Goal: Information Seeking & Learning: Learn about a topic

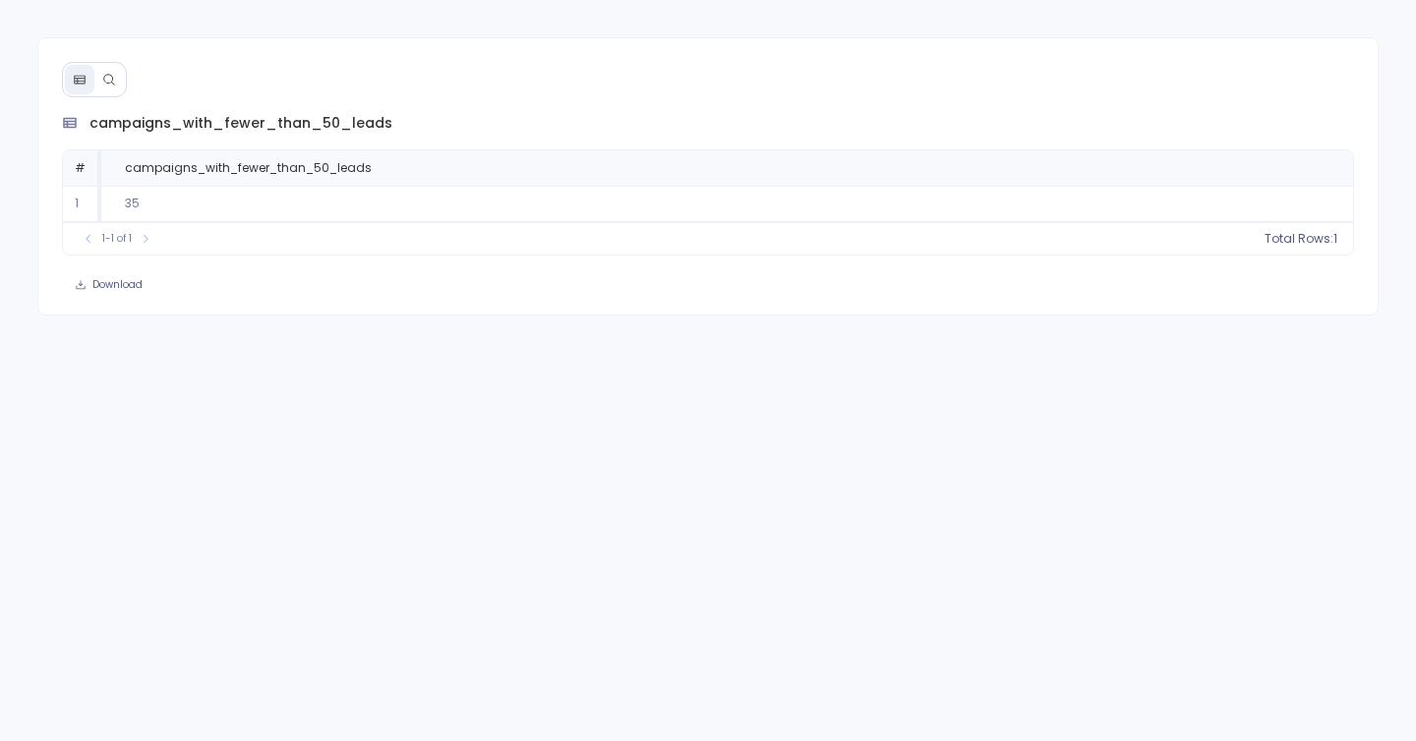
click at [105, 82] on icon at bounding box center [109, 80] width 14 height 14
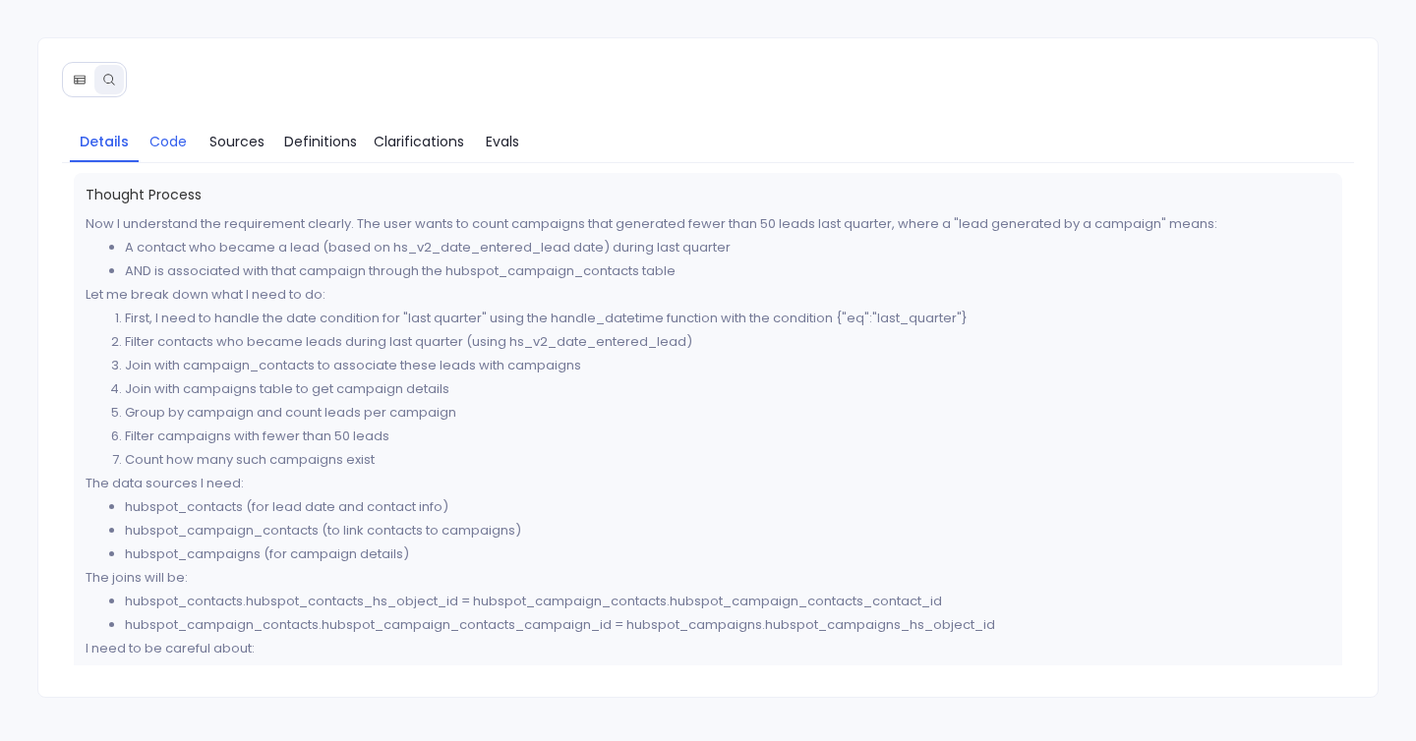
click at [188, 148] on link "Code" at bounding box center [168, 141] width 59 height 41
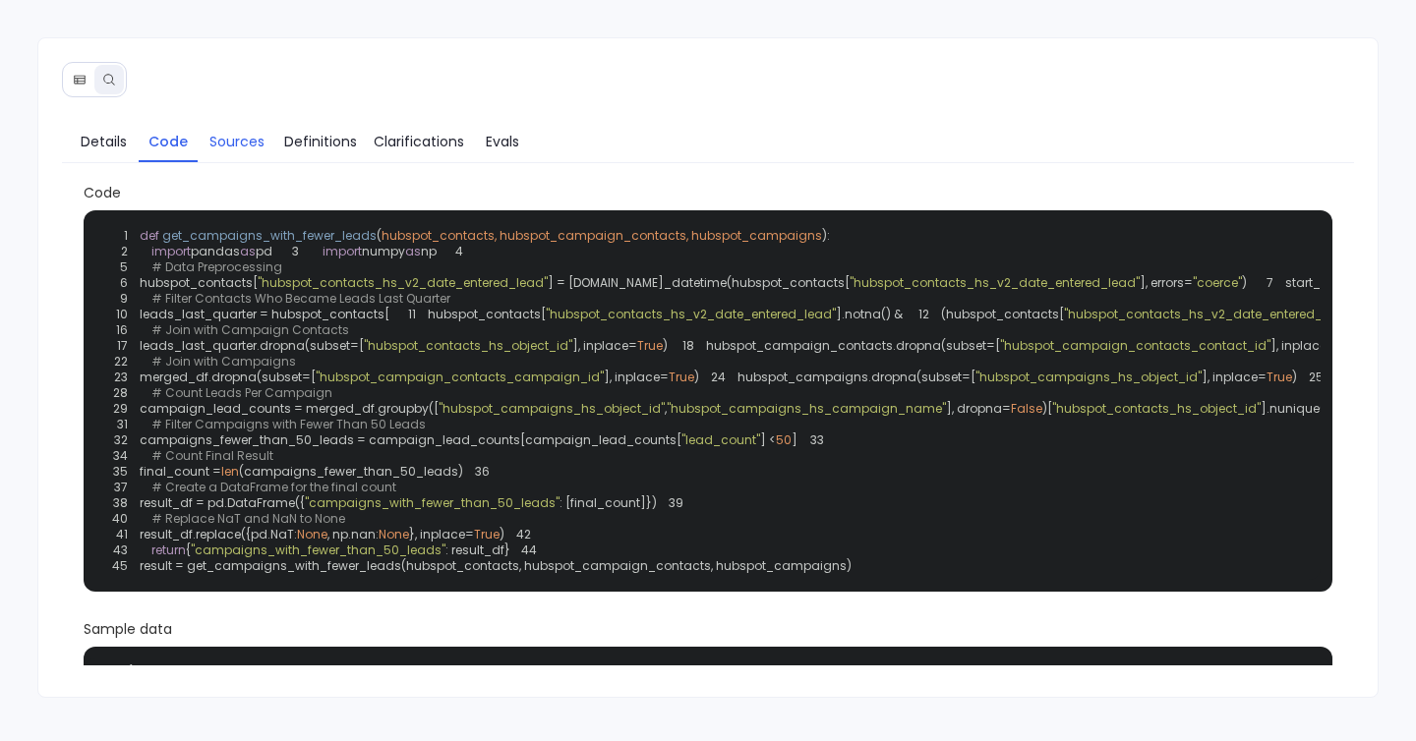
click at [225, 147] on span "Sources" at bounding box center [236, 142] width 55 height 22
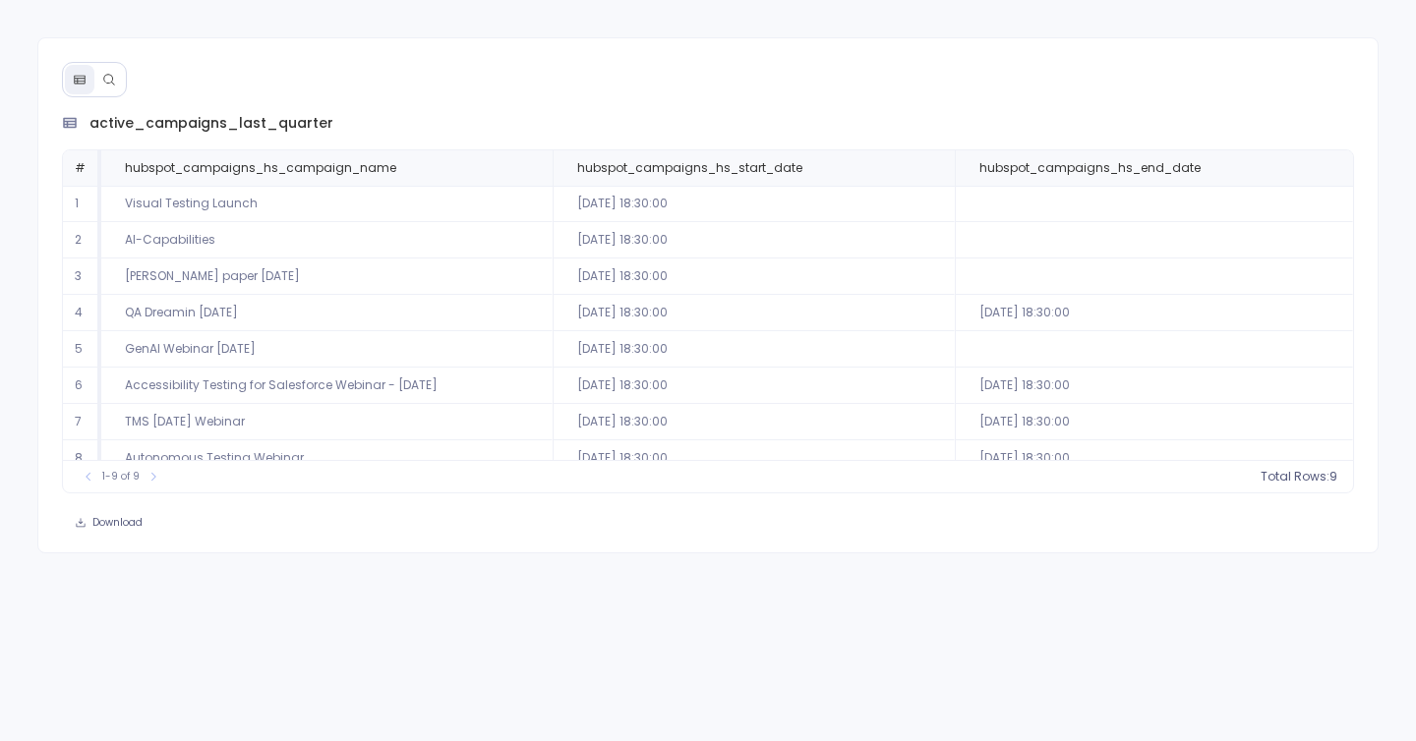
click at [107, 75] on icon at bounding box center [109, 80] width 14 height 14
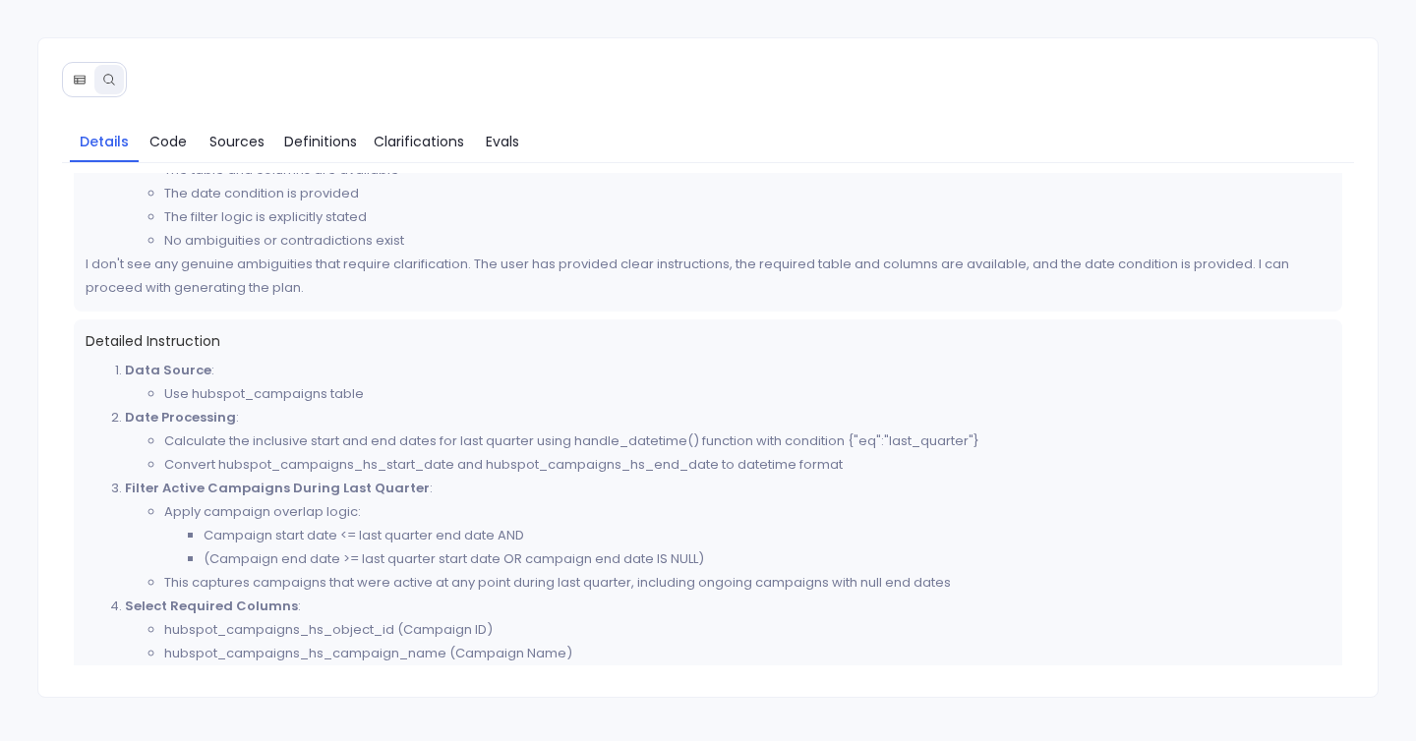
scroll to position [532, 0]
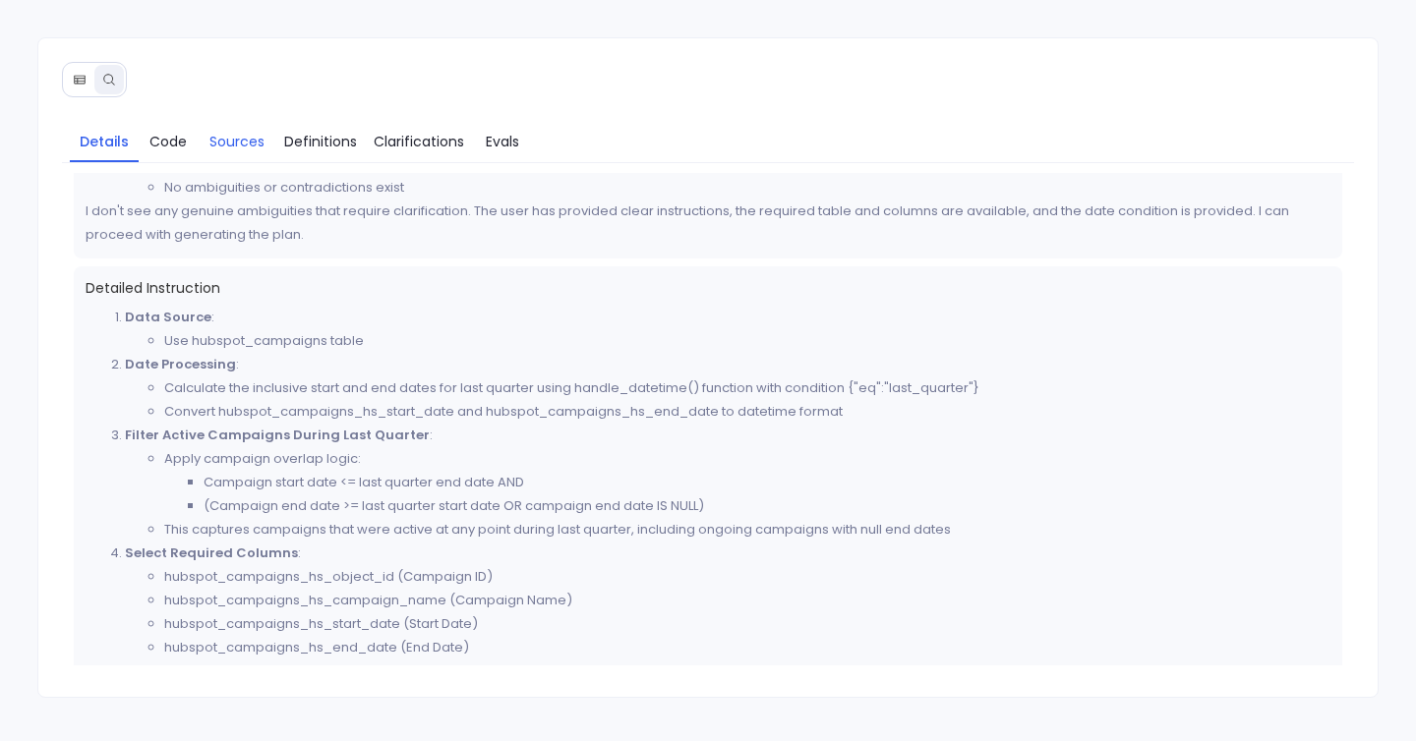
click at [222, 143] on span "Sources" at bounding box center [236, 142] width 55 height 22
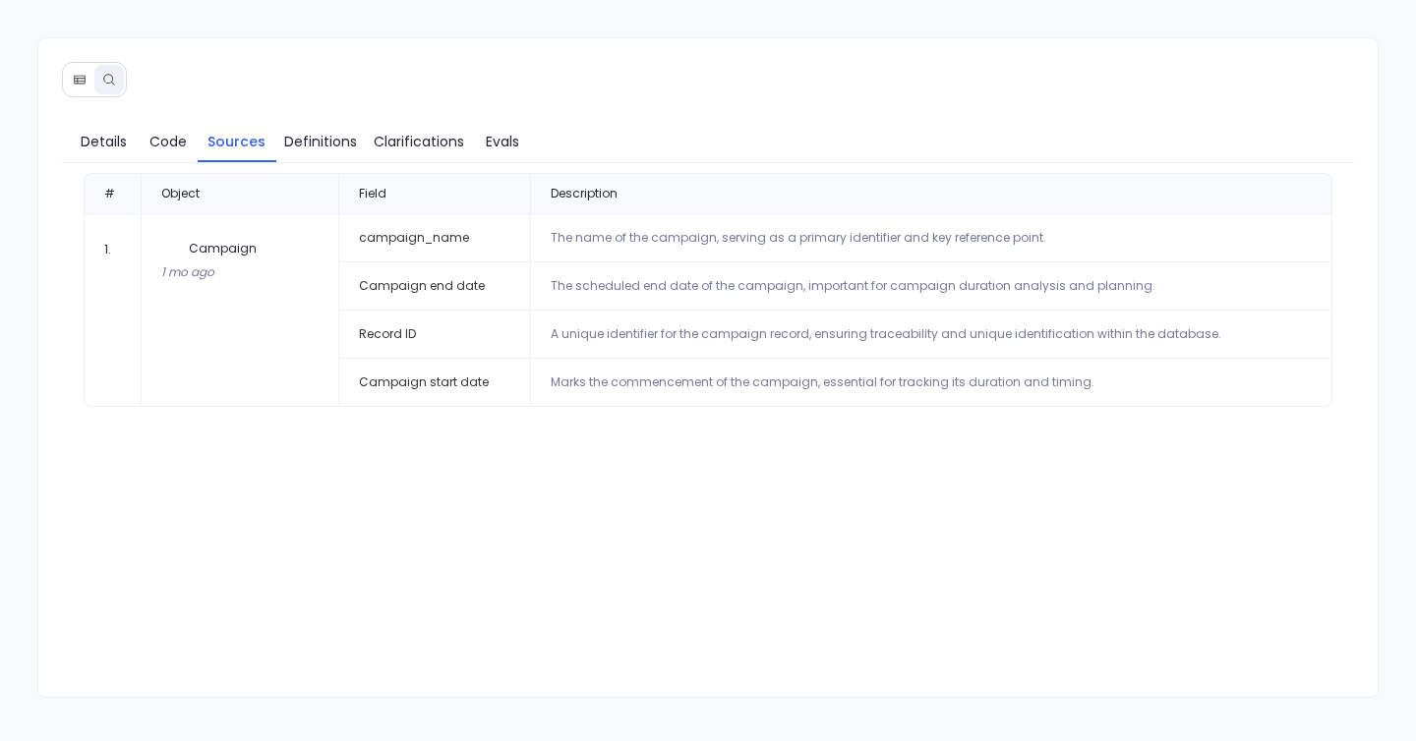
scroll to position [0, 0]
click at [96, 150] on span "Details" at bounding box center [104, 142] width 46 height 22
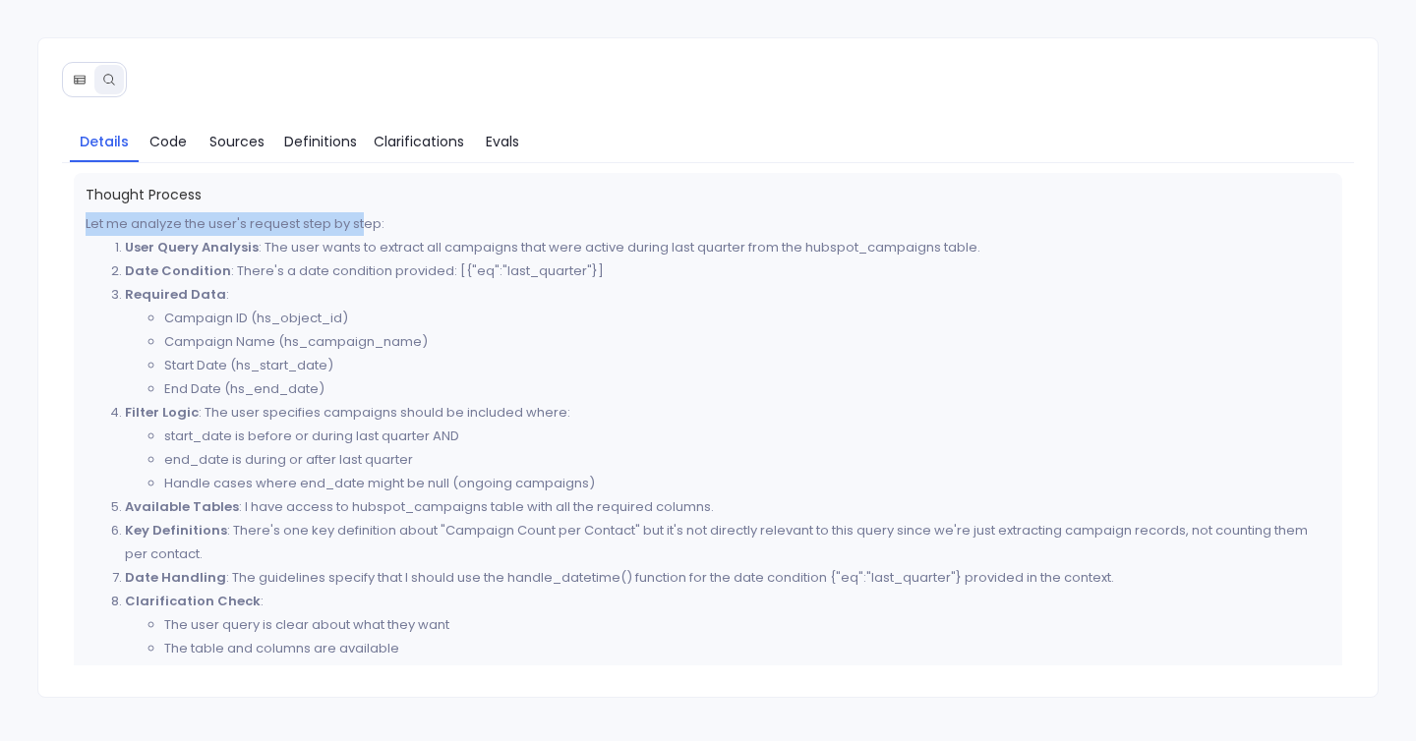
drag, startPoint x: 84, startPoint y: 217, endPoint x: 364, endPoint y: 236, distance: 280.9
click at [364, 235] on div "Thought Process Let me analyze the user's request step by step: User Query Anal…" at bounding box center [708, 481] width 1269 height 617
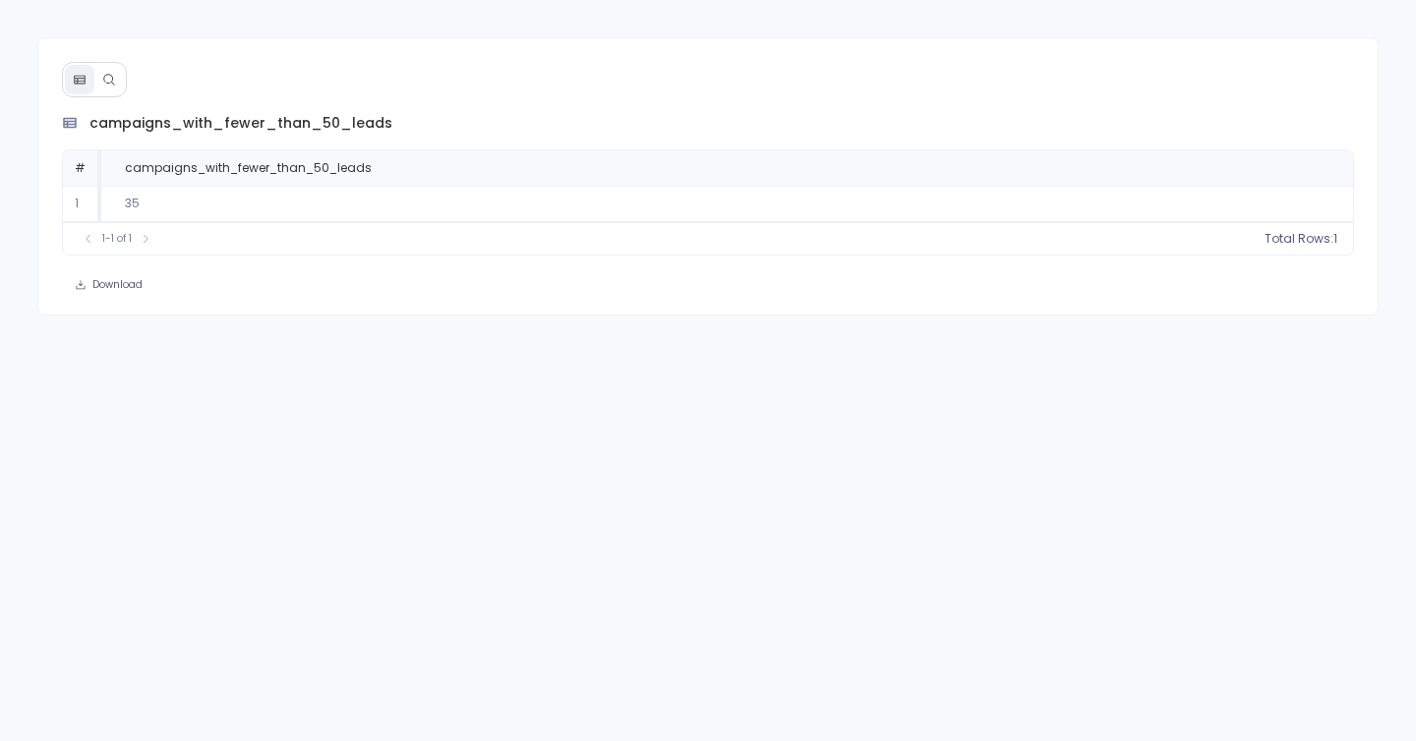
click at [104, 93] on div at bounding box center [94, 79] width 65 height 35
click at [113, 84] on icon at bounding box center [108, 79] width 11 height 11
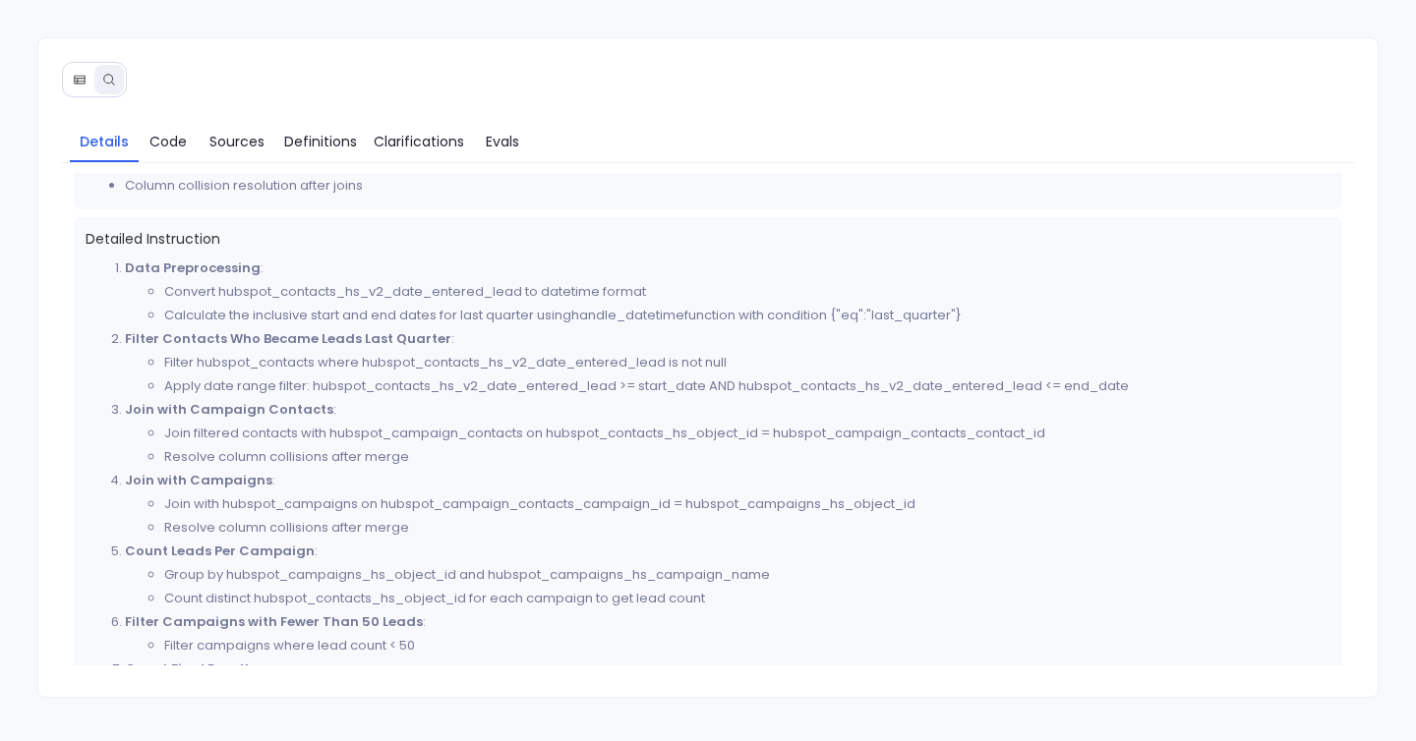
scroll to position [582, 0]
click at [240, 141] on span "Sources" at bounding box center [236, 142] width 55 height 22
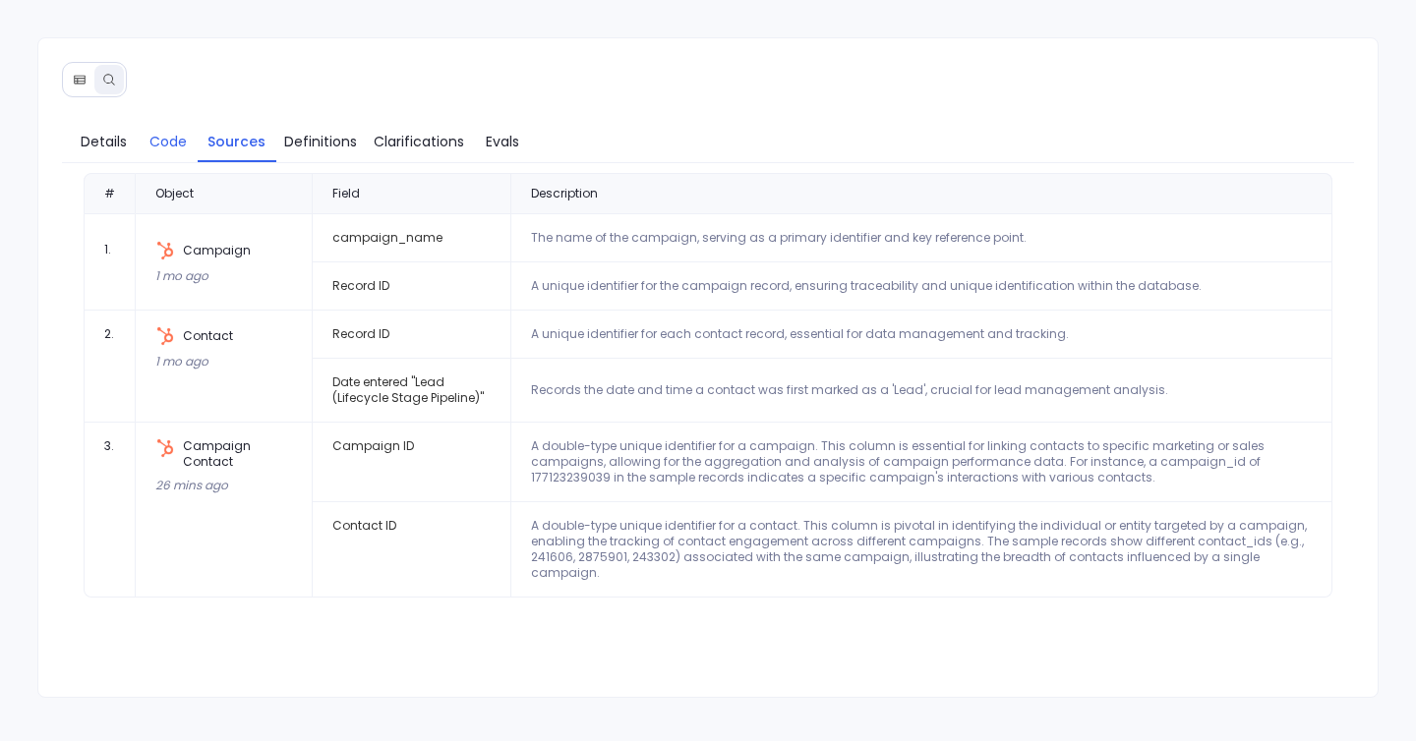
click at [158, 144] on span "Code" at bounding box center [167, 142] width 37 height 22
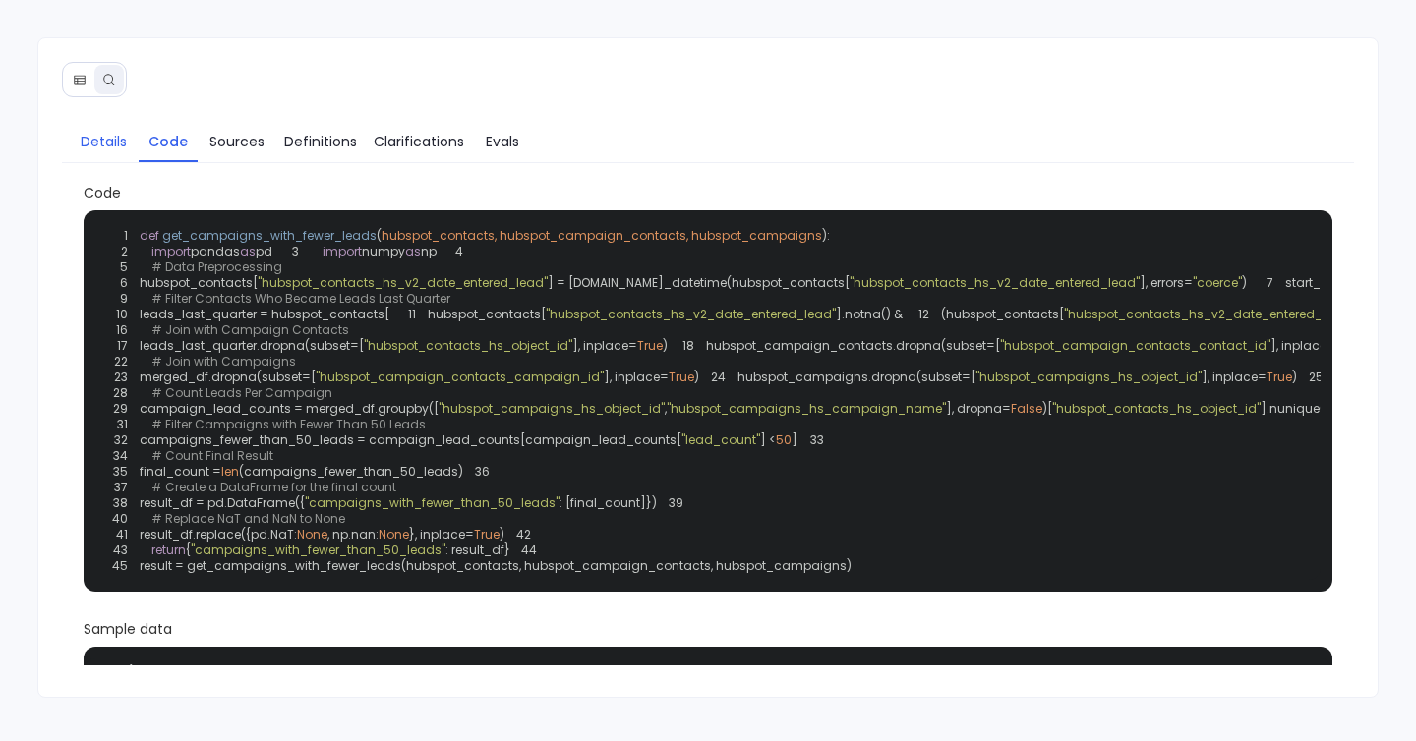
click at [114, 142] on span "Details" at bounding box center [104, 142] width 46 height 22
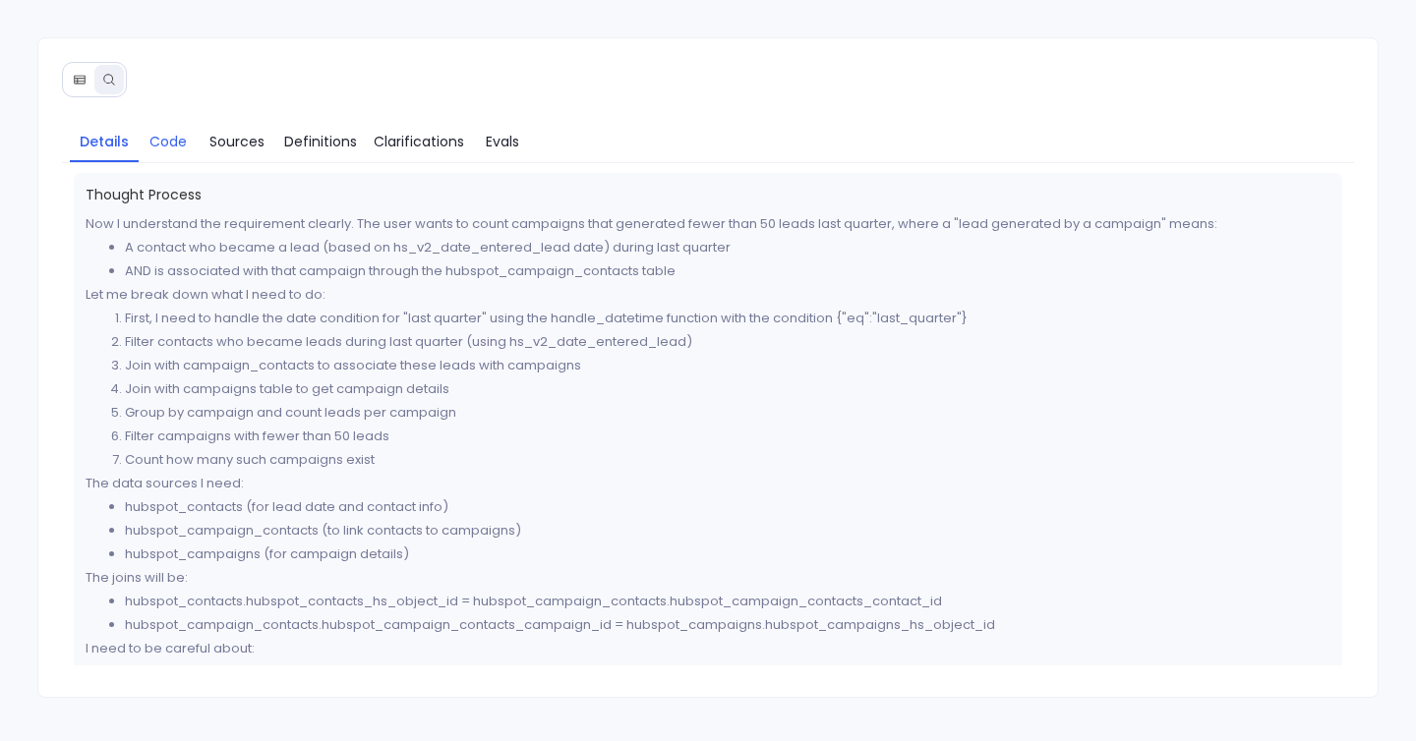
click at [177, 144] on span "Code" at bounding box center [167, 142] width 37 height 22
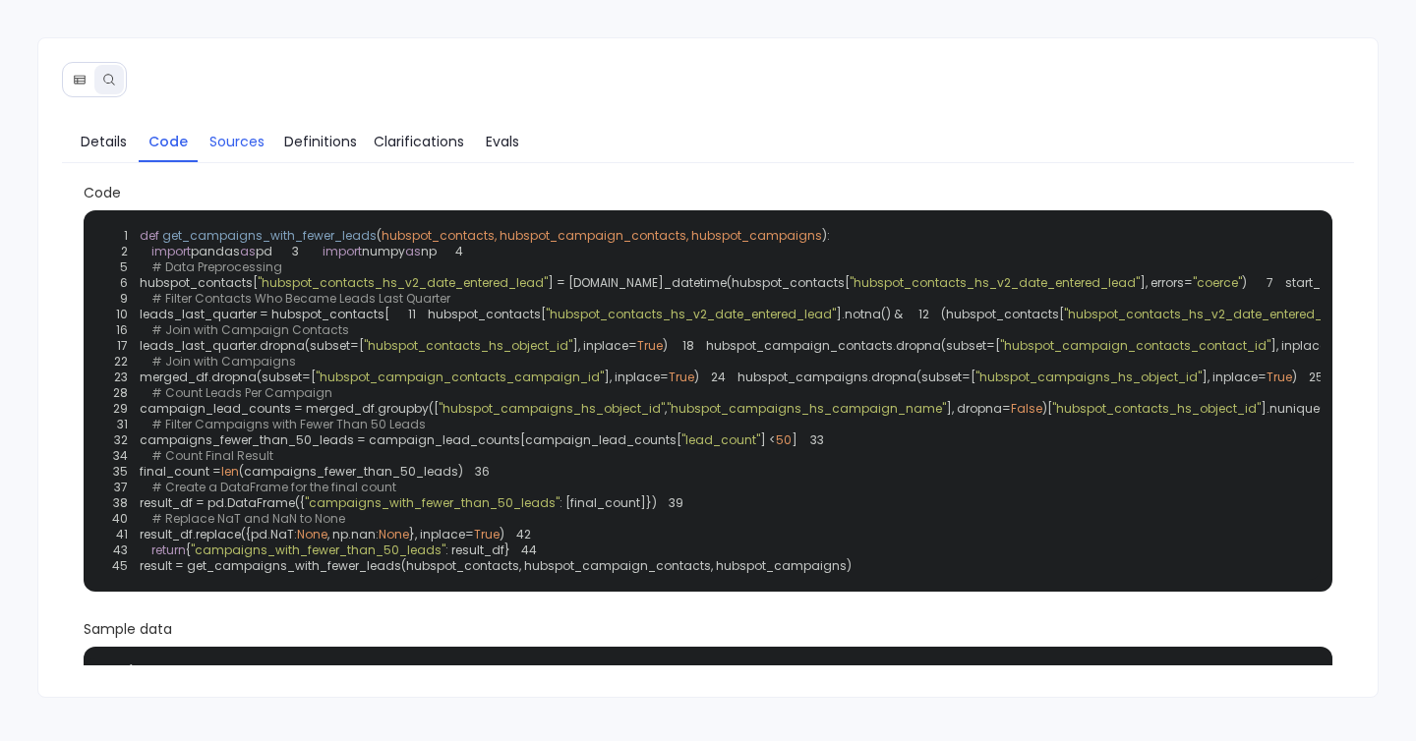
click at [236, 143] on span "Sources" at bounding box center [236, 142] width 55 height 22
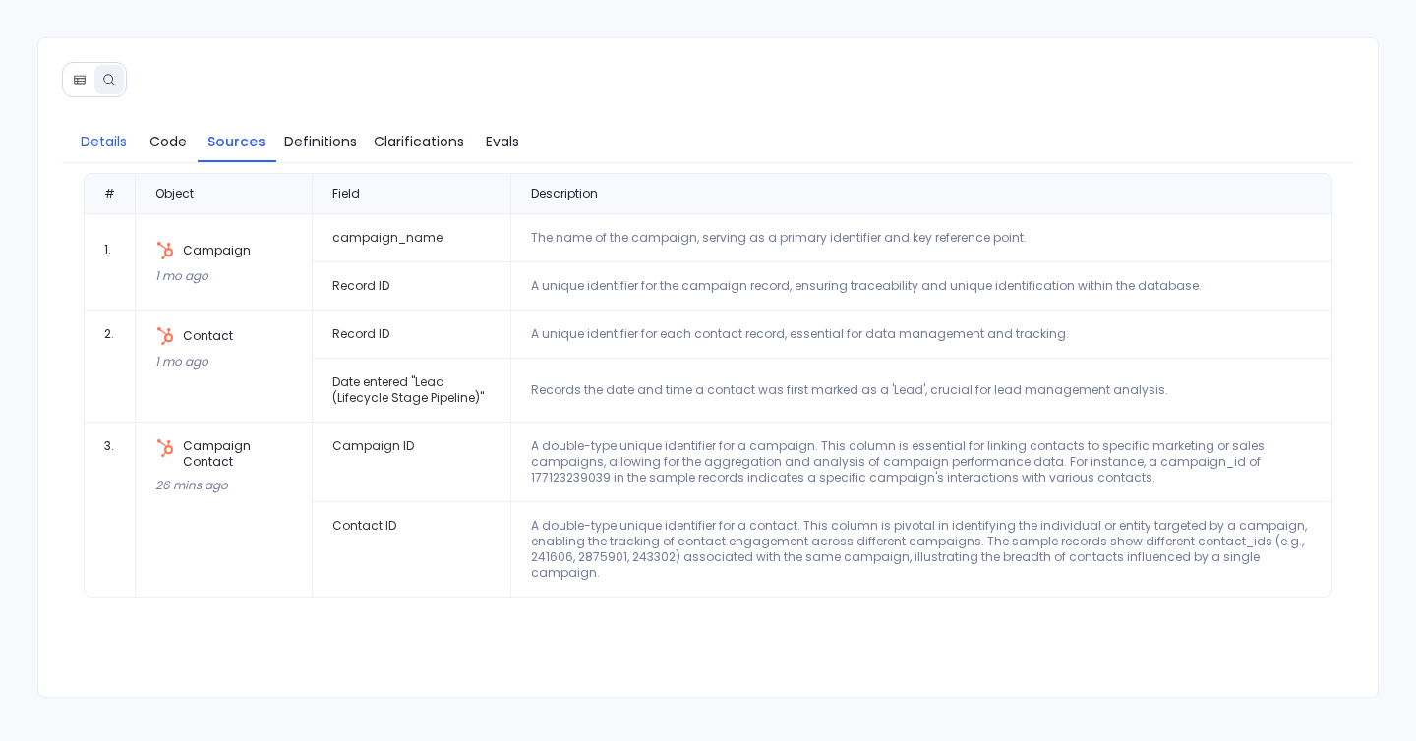
click at [104, 143] on span "Details" at bounding box center [104, 142] width 46 height 22
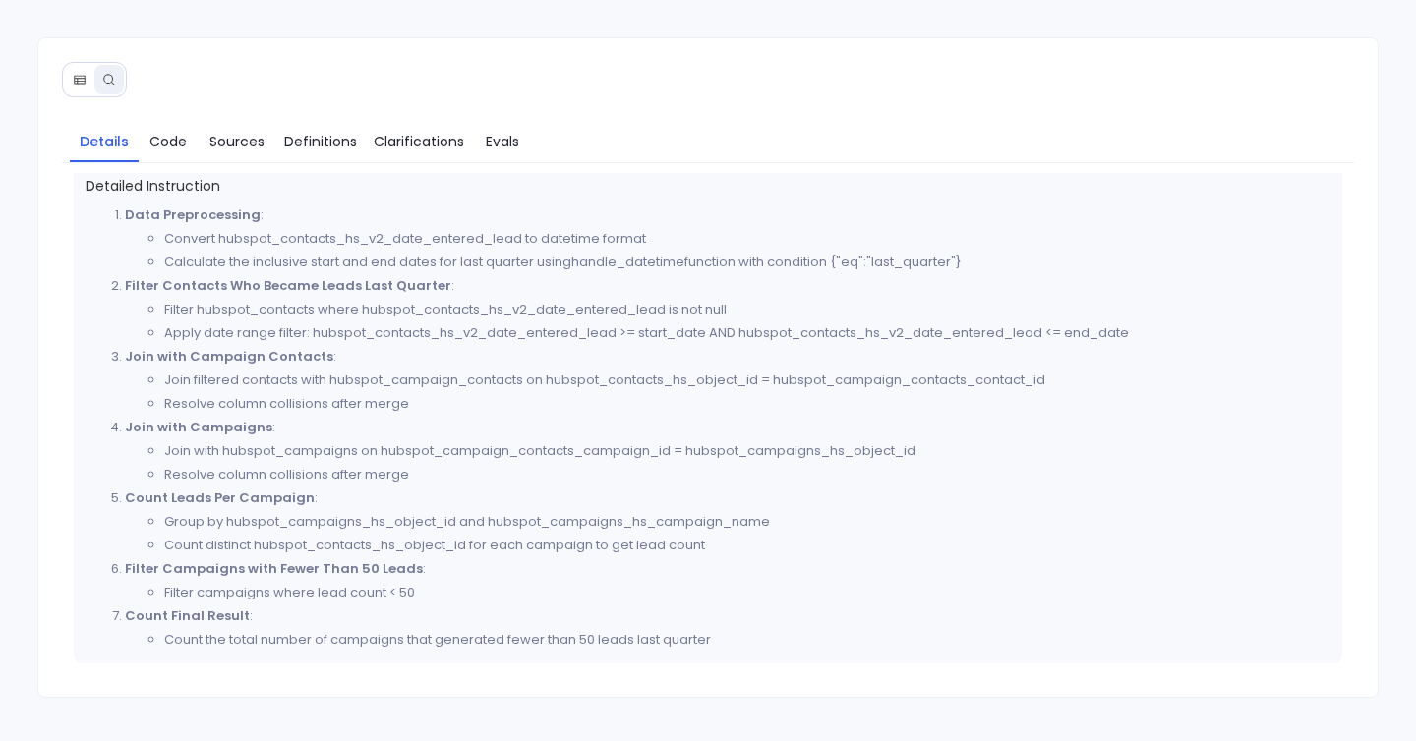
scroll to position [641, 0]
